Goal: Task Accomplishment & Management: Complete application form

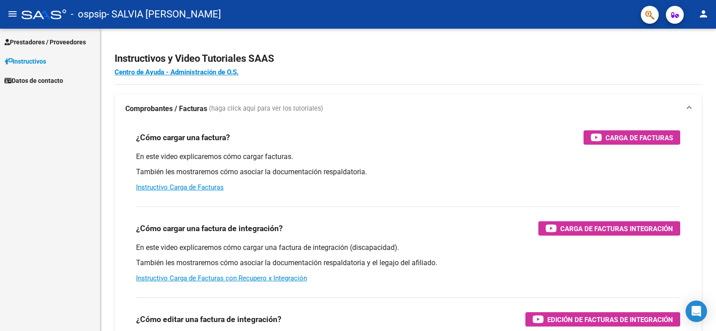
click at [55, 42] on span "Prestadores / Proveedores" at bounding box center [44, 42] width 81 height 10
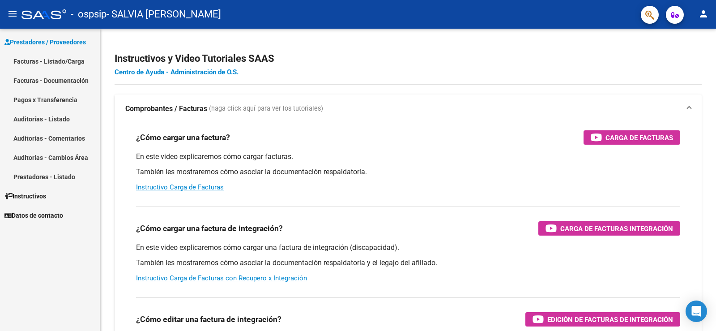
click at [55, 60] on link "Facturas - Listado/Carga" at bounding box center [50, 60] width 100 height 19
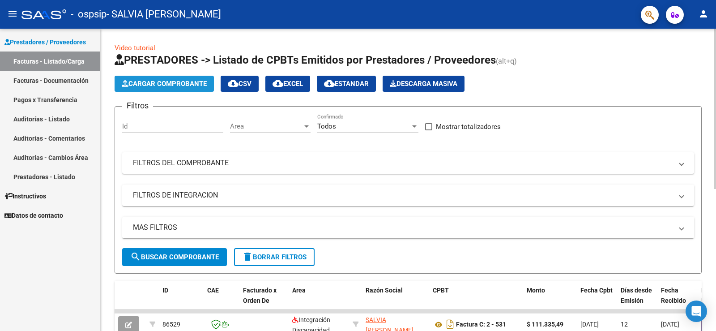
click at [200, 82] on span "Cargar Comprobante" at bounding box center [164, 84] width 85 height 8
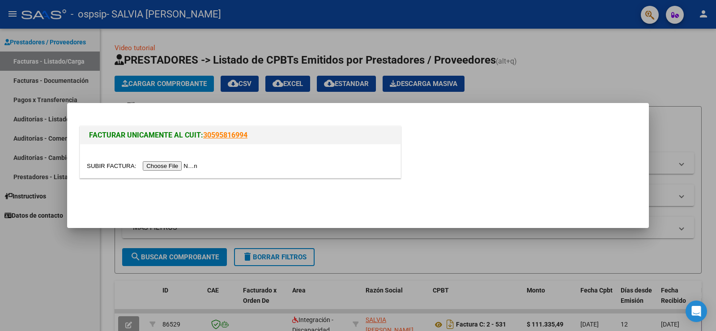
click at [181, 165] on input "file" at bounding box center [143, 165] width 113 height 9
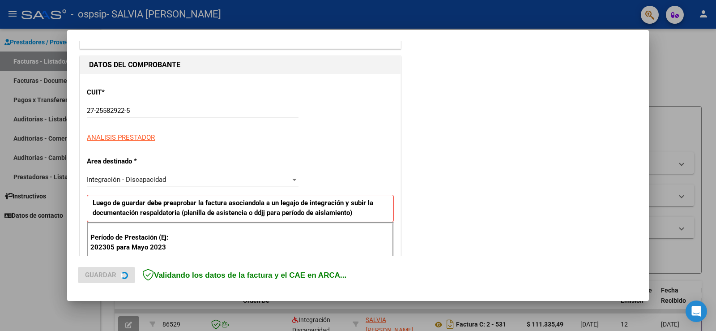
scroll to position [134, 0]
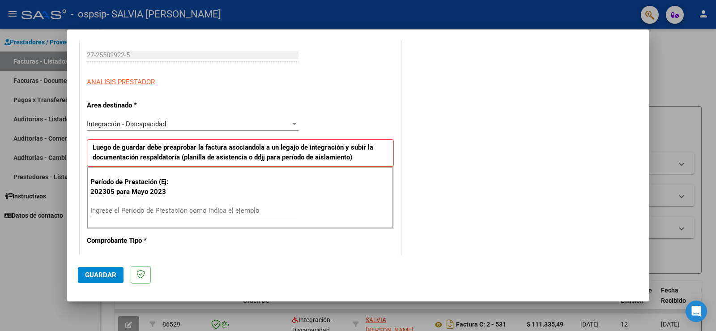
click at [131, 210] on input "Ingrese el Período de Prestación como indica el ejemplo" at bounding box center [193, 210] width 207 height 8
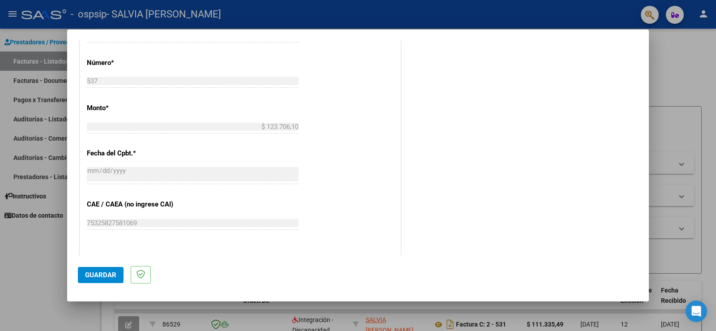
scroll to position [537, 0]
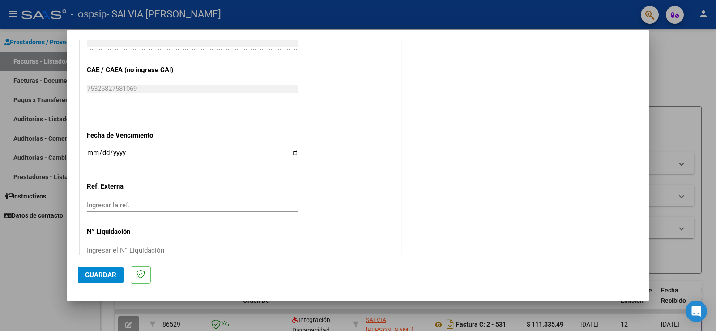
type input "202507"
click at [293, 153] on input "Ingresar la fecha" at bounding box center [193, 156] width 212 height 14
type input "[DATE]"
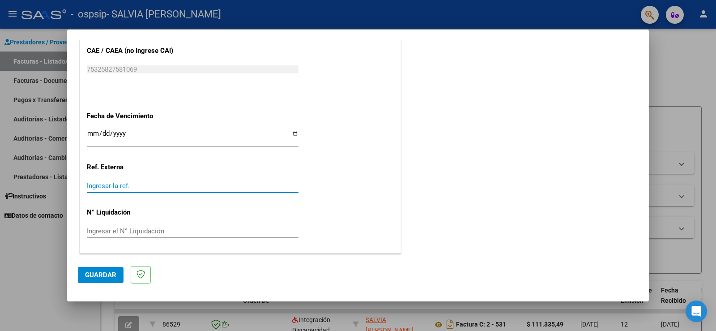
click at [131, 188] on input "Ingresar la ref." at bounding box center [193, 186] width 212 height 8
click at [104, 273] on span "Guardar" at bounding box center [100, 275] width 31 height 8
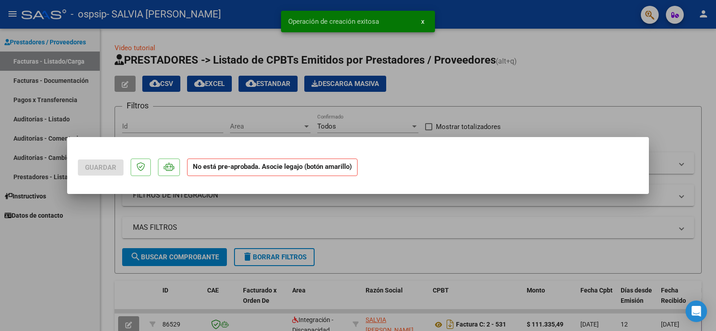
scroll to position [0, 0]
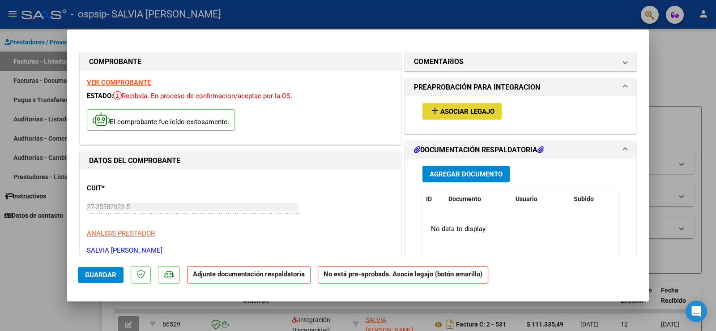
click at [458, 110] on span "Asociar Legajo" at bounding box center [467, 111] width 54 height 8
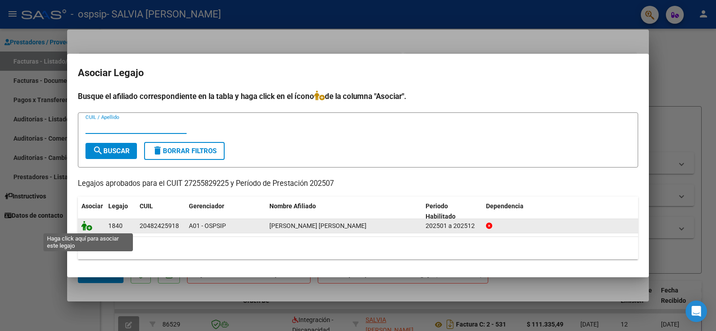
click at [89, 227] on icon at bounding box center [86, 226] width 11 height 10
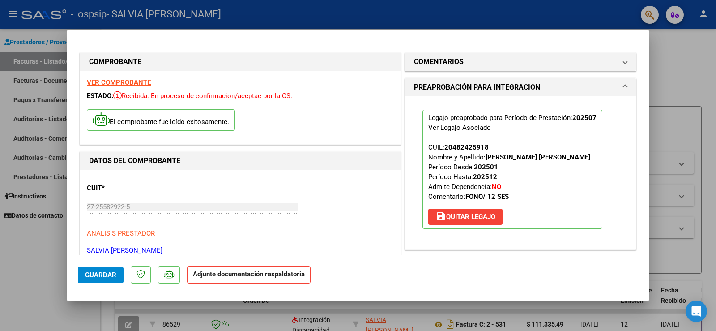
click at [113, 274] on span "Guardar" at bounding box center [100, 275] width 31 height 8
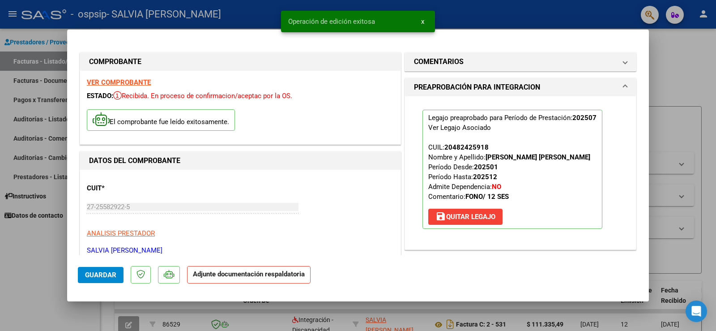
scroll to position [179, 0]
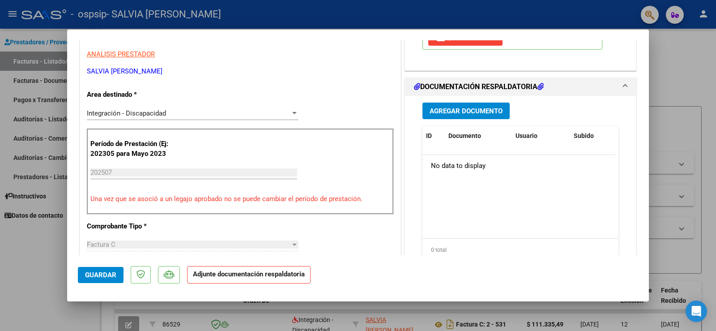
click at [462, 111] on span "Agregar Documento" at bounding box center [466, 111] width 73 height 8
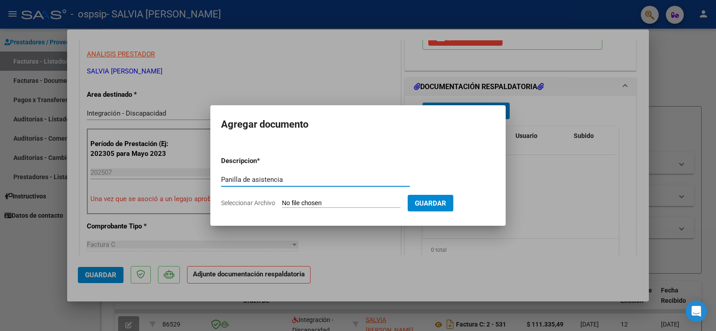
type input "Panilla de asistencia"
click at [331, 202] on input "Seleccionar Archivo" at bounding box center [341, 203] width 119 height 9
type input "C:\fakepath\Planilla [PERSON_NAME].jpg"
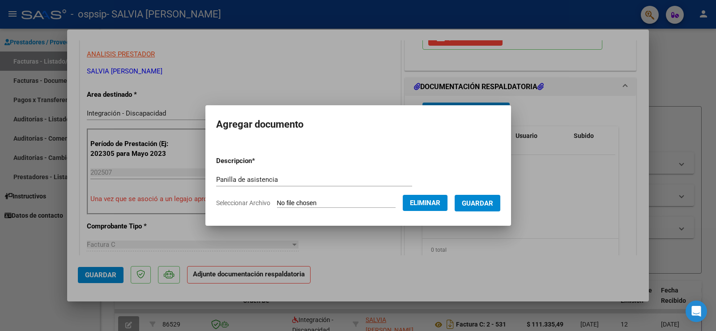
click at [493, 203] on span "Guardar" at bounding box center [477, 203] width 31 height 8
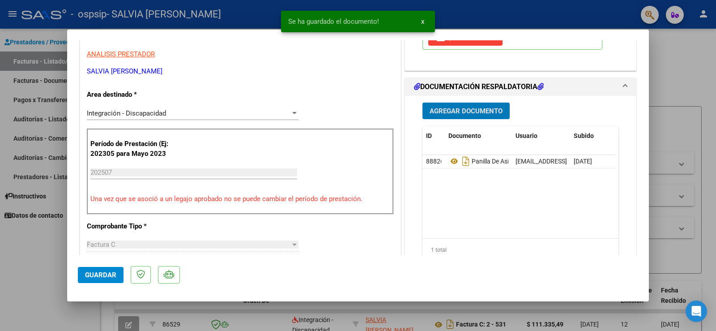
click at [476, 112] on span "Agregar Documento" at bounding box center [466, 111] width 73 height 8
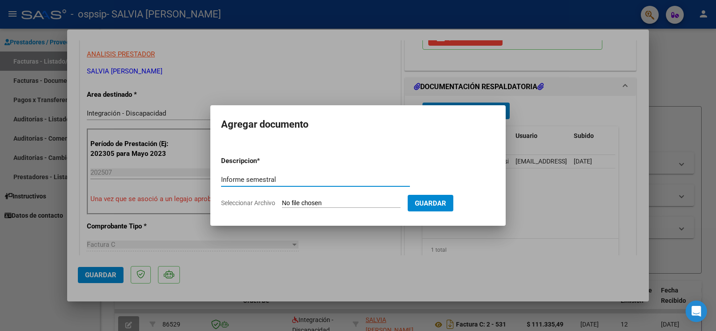
type input "Informe semestral"
click at [336, 202] on input "Seleccionar Archivo" at bounding box center [341, 203] width 119 height 9
type input "C:\fakepath\Informe semestral [PERSON_NAME][DATE].pdf"
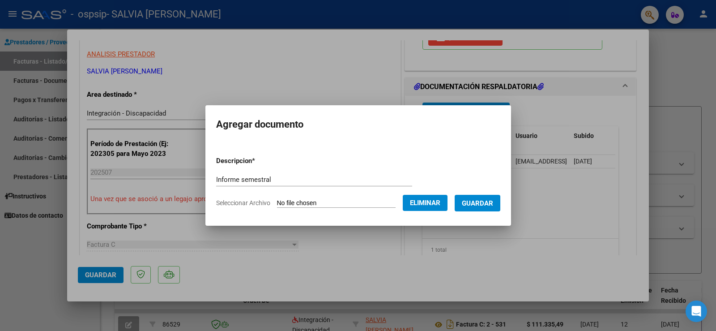
click at [489, 199] on span "Guardar" at bounding box center [477, 203] width 31 height 8
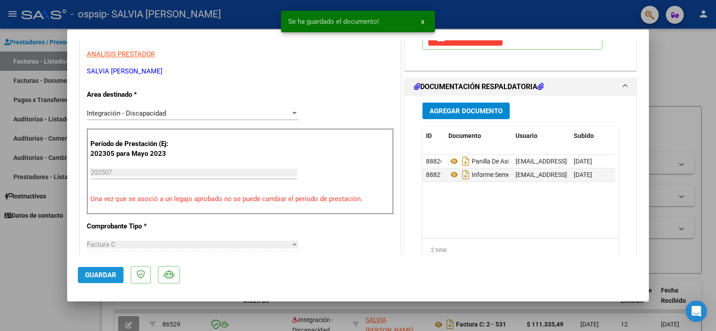
click at [108, 271] on span "Guardar" at bounding box center [100, 275] width 31 height 8
